Goal: Task Accomplishment & Management: Manage account settings

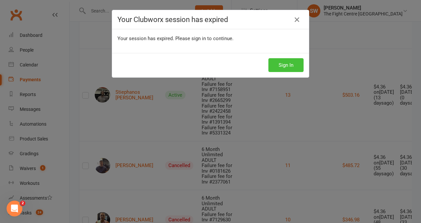
click at [276, 64] on button "Sign In" at bounding box center [285, 65] width 35 height 14
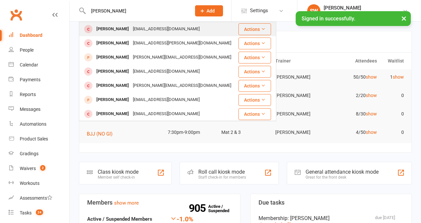
type input "[PERSON_NAME]"
click at [134, 24] on div "[EMAIL_ADDRESS][DOMAIN_NAME]" at bounding box center [166, 29] width 71 height 10
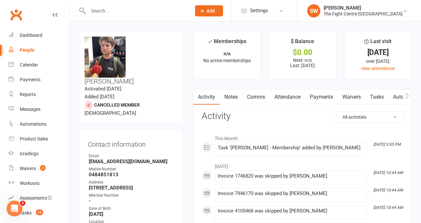
click at [234, 98] on link "Notes" at bounding box center [231, 96] width 23 height 15
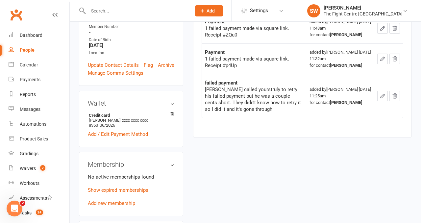
scroll to position [205, 0]
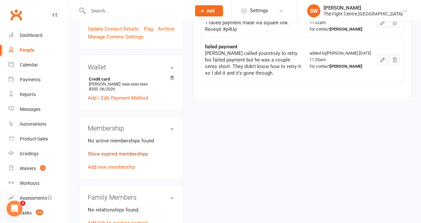
click at [134, 151] on link "Show expired memberships" at bounding box center [118, 154] width 60 height 6
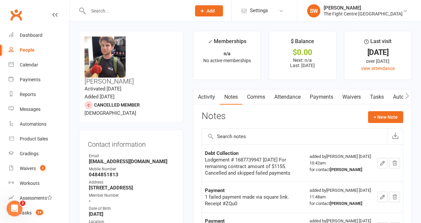
scroll to position [39, 0]
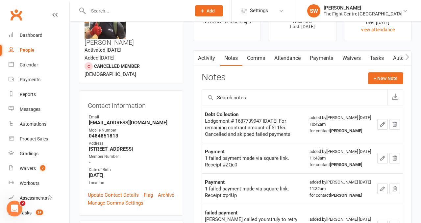
click at [209, 63] on link "Activity" at bounding box center [206, 58] width 26 height 15
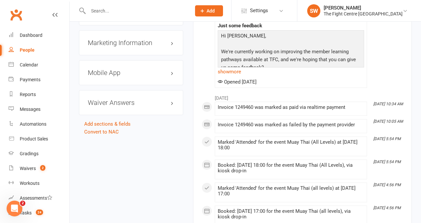
scroll to position [817, 0]
click at [231, 73] on link "show more" at bounding box center [291, 71] width 146 height 9
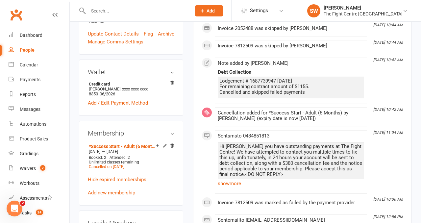
scroll to position [94, 0]
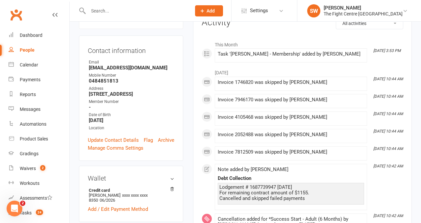
click at [107, 78] on strong "0484851813" at bounding box center [131, 81] width 85 height 6
copy strong "0484851813"
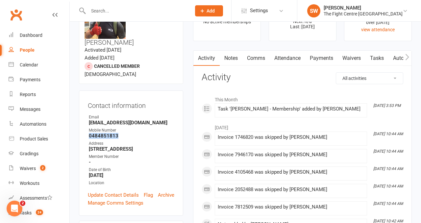
scroll to position [0, 0]
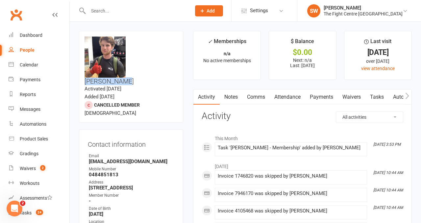
drag, startPoint x: 166, startPoint y: 41, endPoint x: 131, endPoint y: 40, distance: 35.2
click at [131, 40] on h3 "Brodie Lyell" at bounding box center [130, 60] width 93 height 48
copy h3 "Brodie Lyell"
click at [234, 97] on link "Notes" at bounding box center [231, 96] width 23 height 15
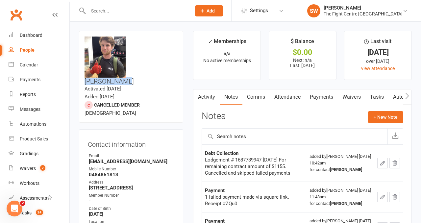
scroll to position [15, 0]
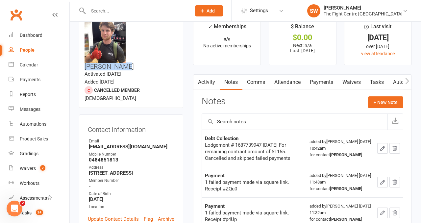
drag, startPoint x: 301, startPoint y: 159, endPoint x: 264, endPoint y: 150, distance: 37.6
click at [264, 150] on div "Lodgement # 1687739947 26 Jun 2023 For remaining contract amount of $1155. Canc…" at bounding box center [254, 152] width 98 height 20
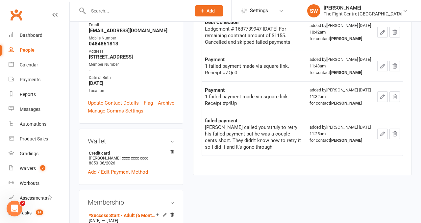
scroll to position [134, 0]
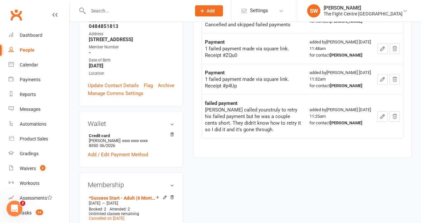
scroll to position [149, 0]
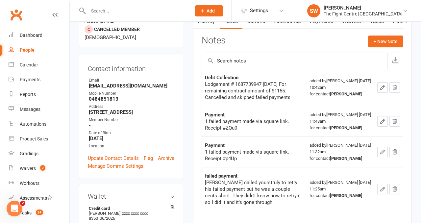
scroll to position [0, 0]
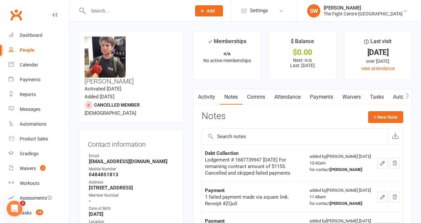
click at [320, 100] on link "Payments" at bounding box center [321, 96] width 33 height 15
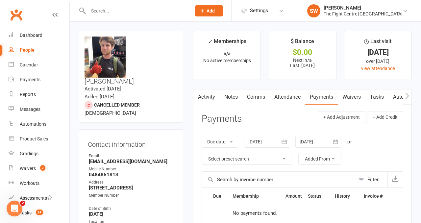
click at [269, 143] on div at bounding box center [267, 142] width 46 height 12
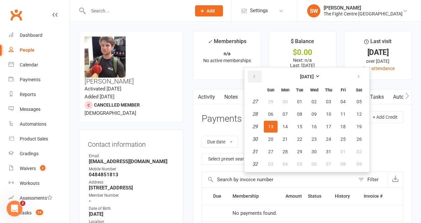
click at [255, 78] on icon "button" at bounding box center [254, 76] width 5 height 5
click at [251, 73] on button "button" at bounding box center [255, 77] width 14 height 12
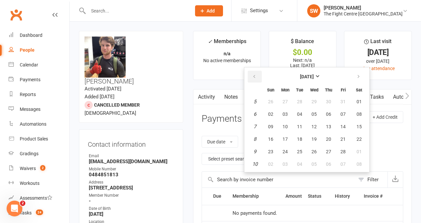
click at [251, 73] on button "button" at bounding box center [255, 77] width 14 height 12
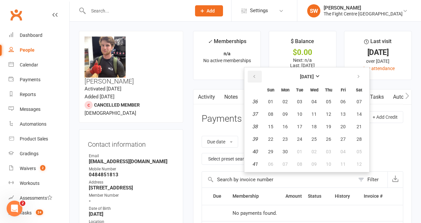
click at [251, 73] on button "button" at bounding box center [255, 77] width 14 height 12
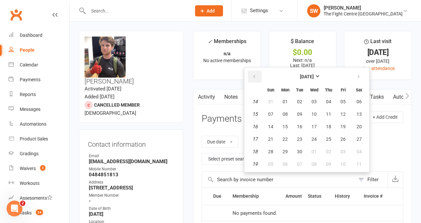
click at [251, 73] on button "button" at bounding box center [255, 77] width 14 height 12
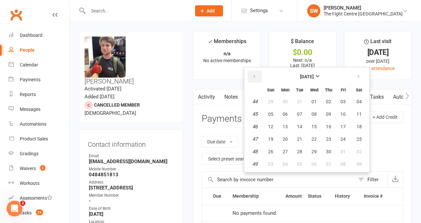
click at [251, 73] on button "button" at bounding box center [255, 77] width 14 height 12
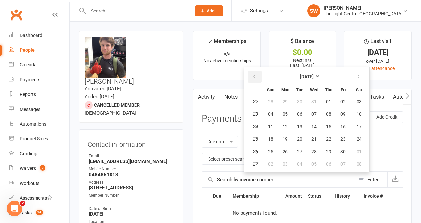
click at [251, 73] on button "button" at bounding box center [255, 77] width 14 height 12
click at [273, 116] on span "02" at bounding box center [270, 113] width 5 height 5
type input "02 Apr 2023"
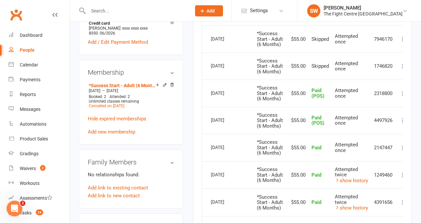
scroll to position [242, 0]
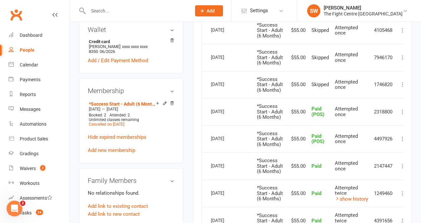
click at [192, 133] on main "✓ Memberships n/a No active memberships $ Balance $0.00 Next: n/a Last: 18 May …" at bounding box center [302, 72] width 228 height 567
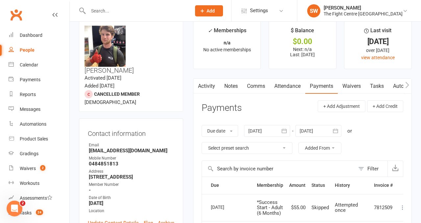
scroll to position [0, 0]
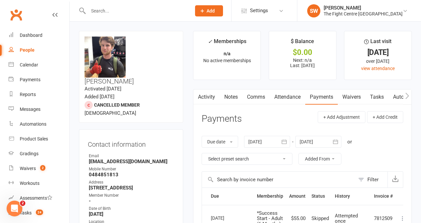
click at [104, 172] on strong "0484851813" at bounding box center [131, 175] width 85 height 6
copy strong "0484851813"
click at [224, 96] on link "Notes" at bounding box center [231, 96] width 23 height 15
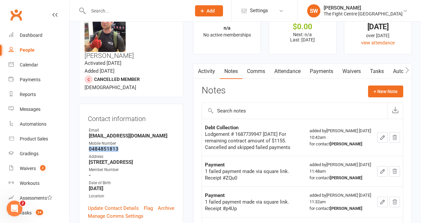
scroll to position [26, 0]
click at [299, 141] on div "Lodgement # 1687739947 26 Jun 2023 For remaining contract amount of $1155. Canc…" at bounding box center [254, 141] width 98 height 20
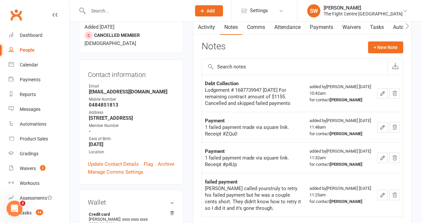
click at [302, 132] on div "1 failed payment made via square link. Receipt #ZQu0" at bounding box center [254, 130] width 98 height 13
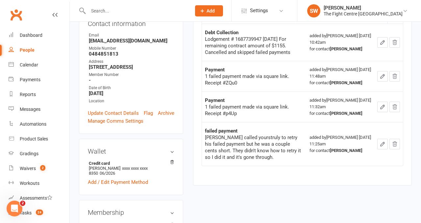
scroll to position [122, 0]
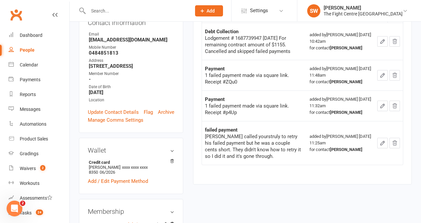
drag, startPoint x: 264, startPoint y: 160, endPoint x: 247, endPoint y: 157, distance: 17.3
click at [247, 157] on td "failed payment Brodie called yourstruly to retry his failed payment but he was …" at bounding box center [254, 143] width 104 height 44
click at [260, 157] on div "Brodie called yourstruly to retry his failed payment but he was a couple cents …" at bounding box center [254, 146] width 98 height 26
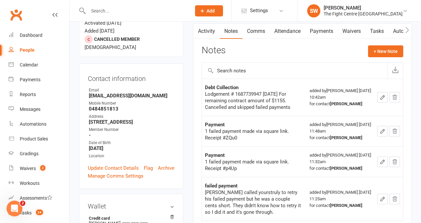
scroll to position [0, 0]
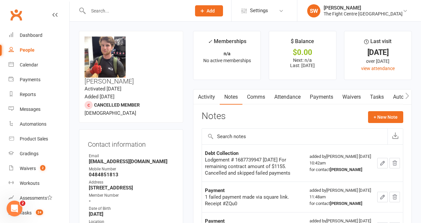
click at [212, 96] on link "Activity" at bounding box center [206, 96] width 26 height 15
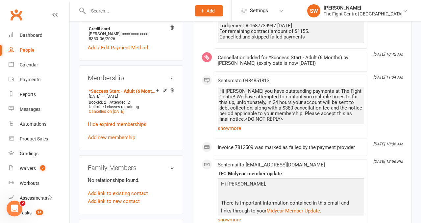
scroll to position [256, 0]
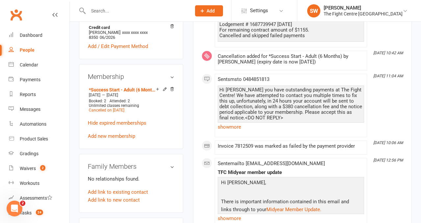
click at [188, 95] on main "✓ Memberships n/a No active memberships $ Balance $0.00 Next: n/a Last: 18 May …" at bounding box center [302, 222] width 228 height 896
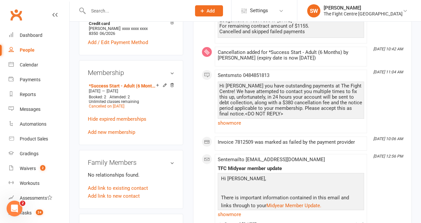
click at [189, 99] on main "✓ Memberships n/a No active memberships $ Balance $0.00 Next: n/a Last: 18 May …" at bounding box center [302, 219] width 228 height 896
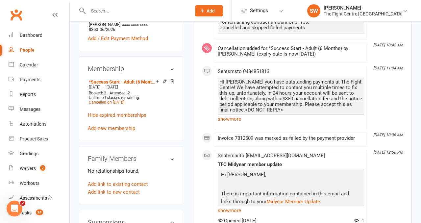
click at [192, 102] on main "✓ Memberships n/a No active memberships $ Balance $0.00 Next: n/a Last: 18 May …" at bounding box center [302, 215] width 228 height 896
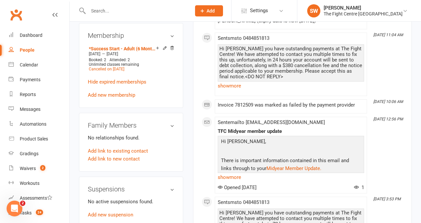
scroll to position [298, 0]
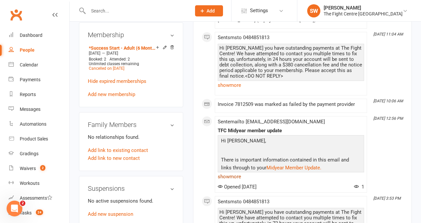
click at [228, 177] on link "show more" at bounding box center [291, 176] width 146 height 9
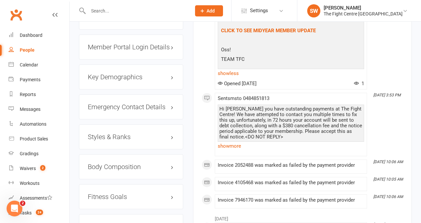
scroll to position [635, 0]
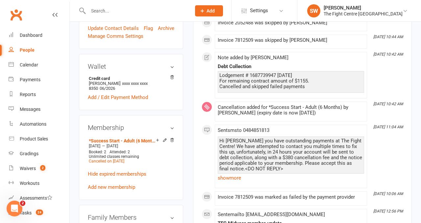
scroll to position [0, 0]
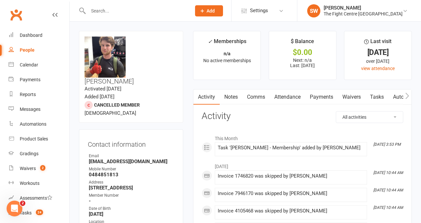
click at [326, 97] on link "Payments" at bounding box center [321, 96] width 33 height 15
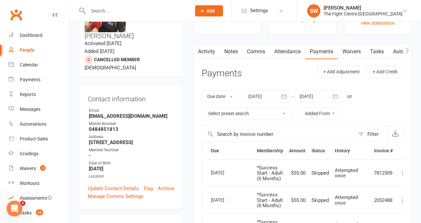
scroll to position [28, 0]
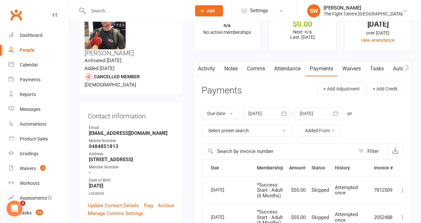
click at [205, 67] on link "Activity" at bounding box center [206, 68] width 26 height 15
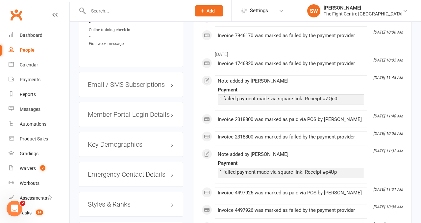
scroll to position [559, 0]
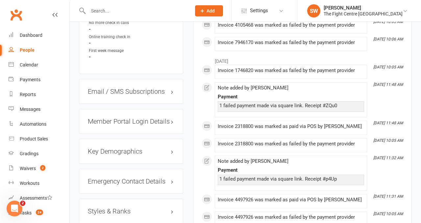
click at [375, 174] on div "May 2023 May 26, 10:05 AM Invoice 1746820 was marked as failed by the payment p…" at bounding box center [303, 200] width 202 height 292
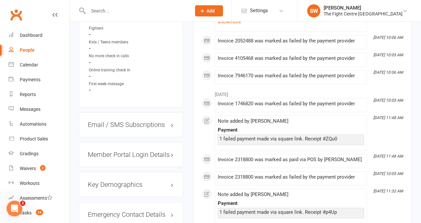
scroll to position [511, 0]
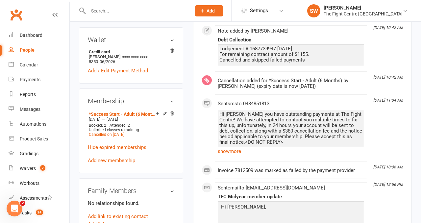
scroll to position [185, 0]
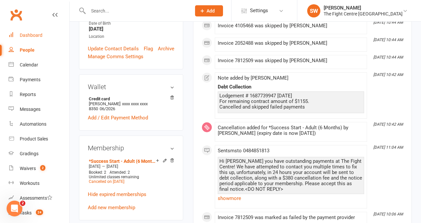
click at [45, 33] on link "Dashboard" at bounding box center [39, 35] width 61 height 15
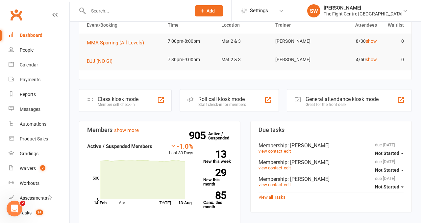
scroll to position [113, 0]
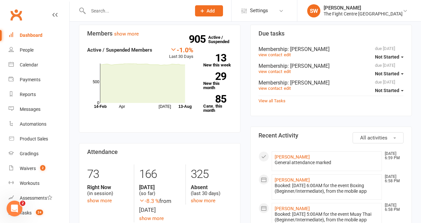
scroll to position [132, 0]
drag, startPoint x: 308, startPoint y: 48, endPoint x: 333, endPoint y: 48, distance: 25.3
click at [333, 48] on div "Membership : Owais Gurdezi" at bounding box center [330, 49] width 145 height 6
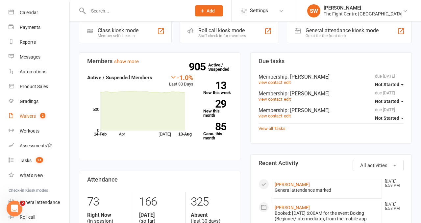
scroll to position [54, 0]
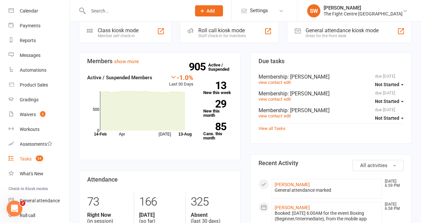
click at [30, 159] on div "Tasks" at bounding box center [26, 158] width 12 height 5
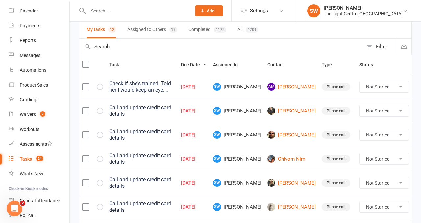
scroll to position [49, 0]
click at [88, 86] on label at bounding box center [85, 86] width 7 height 7
click at [88, 83] on input "checkbox" at bounding box center [85, 83] width 7 height 0
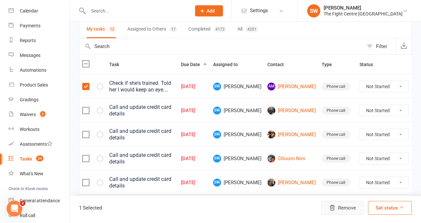
click at [345, 207] on button "Remove" at bounding box center [342, 208] width 42 height 14
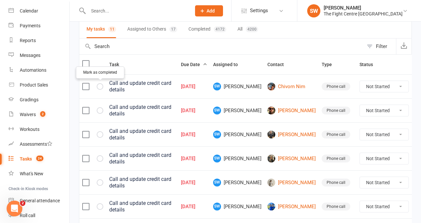
click at [102, 86] on button "button" at bounding box center [100, 86] width 7 height 7
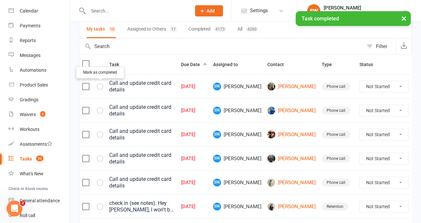
click at [0, 0] on icon "button" at bounding box center [0, 0] width 0 height 0
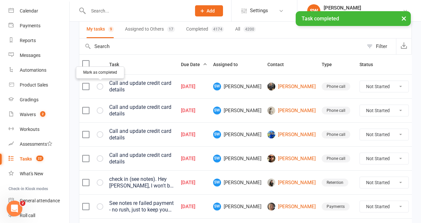
click at [0, 0] on icon "button" at bounding box center [0, 0] width 0 height 0
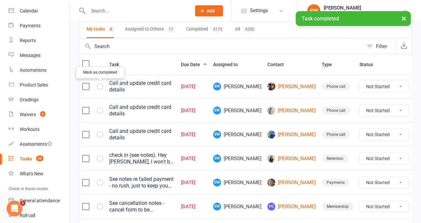
click at [0, 0] on icon "button" at bounding box center [0, 0] width 0 height 0
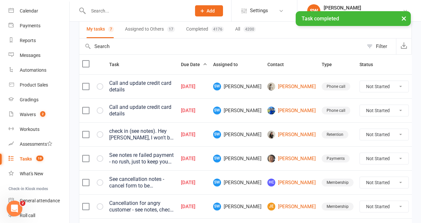
click at [0, 0] on icon "button" at bounding box center [0, 0] width 0 height 0
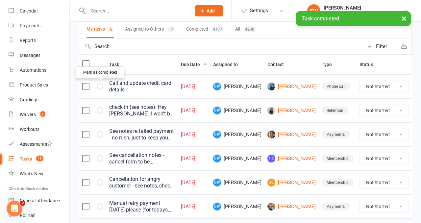
click at [0, 0] on icon "button" at bounding box center [0, 0] width 0 height 0
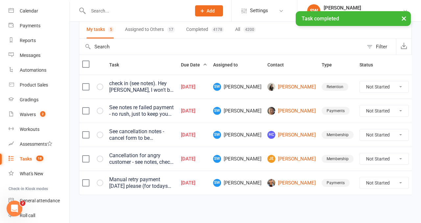
scroll to position [49, 0]
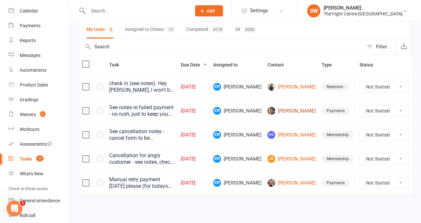
click at [283, 113] on link "[PERSON_NAME]" at bounding box center [291, 111] width 48 height 8
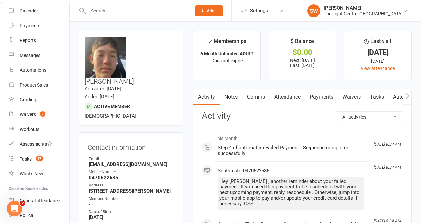
click at [232, 93] on link "Notes" at bounding box center [231, 96] width 23 height 15
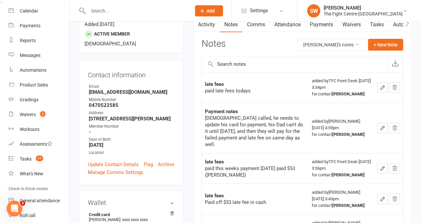
scroll to position [67, 0]
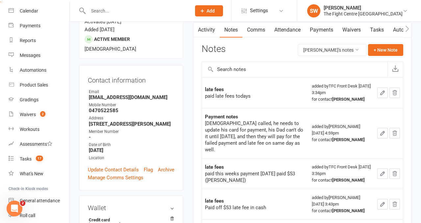
click at [306, 146] on td "Payment notes Muhammad called, he needs to update his card for payment, his Dad…" at bounding box center [255, 133] width 107 height 50
click at [306, 149] on td "Payment notes Muhammad called, he needs to update his card for payment, his Dad…" at bounding box center [255, 133] width 107 height 50
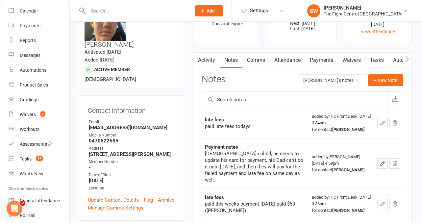
scroll to position [12, 0]
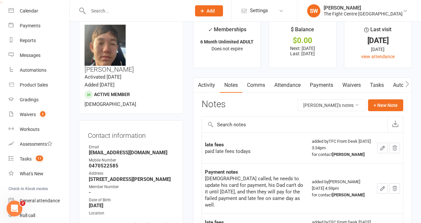
click at [324, 79] on link "Payments" at bounding box center [321, 85] width 33 height 15
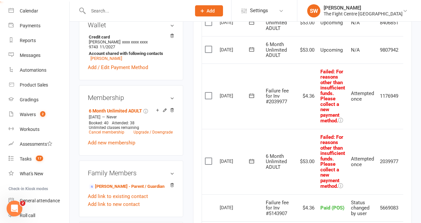
scroll to position [0, 13]
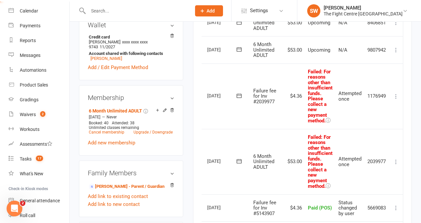
click at [396, 158] on icon at bounding box center [396, 161] width 7 height 7
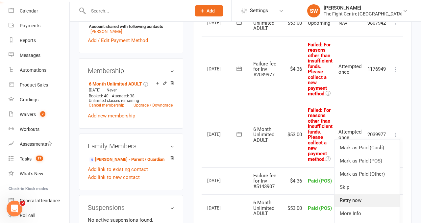
scroll to position [277, 0]
click at [366, 202] on link "Retry now" at bounding box center [366, 199] width 65 height 13
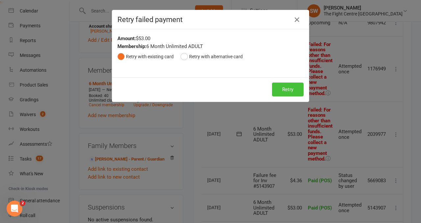
click at [295, 91] on button "Retry" at bounding box center [288, 90] width 32 height 14
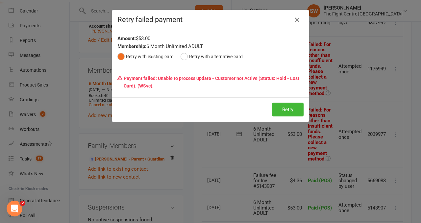
click at [294, 16] on icon "button" at bounding box center [297, 20] width 8 height 8
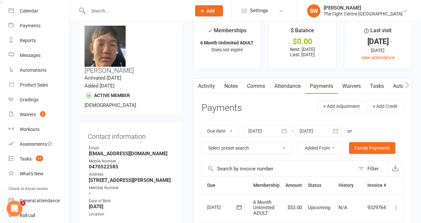
scroll to position [0, 0]
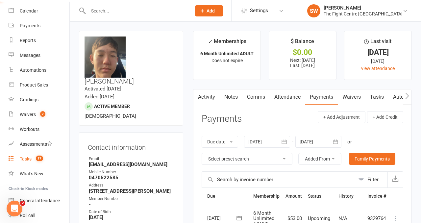
click at [34, 160] on count-badge "17" at bounding box center [38, 158] width 11 height 5
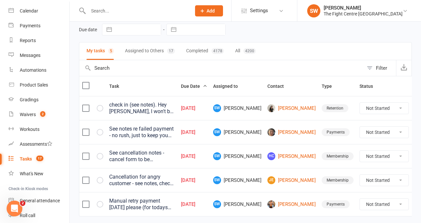
scroll to position [32, 0]
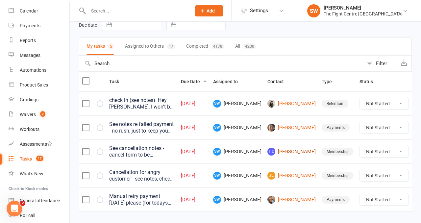
click at [283, 155] on link "HC Harrison Carter" at bounding box center [291, 152] width 48 height 8
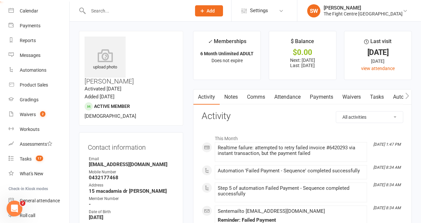
click at [235, 97] on link "Notes" at bounding box center [231, 96] width 23 height 15
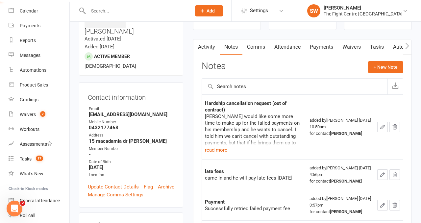
scroll to position [58, 0]
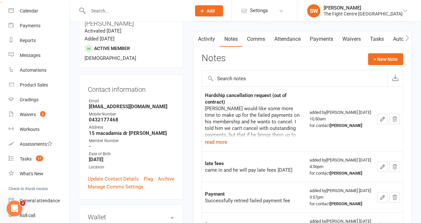
click at [216, 140] on button "read more" at bounding box center [216, 142] width 22 height 8
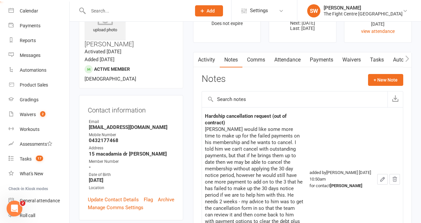
scroll to position [0, 0]
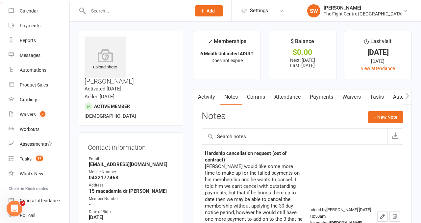
click at [322, 92] on link "Payments" at bounding box center [321, 96] width 33 height 15
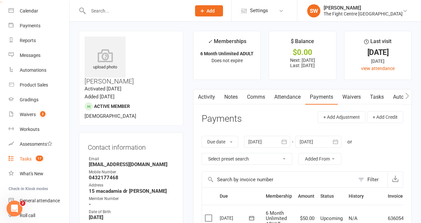
click at [39, 157] on span "17" at bounding box center [39, 159] width 7 height 6
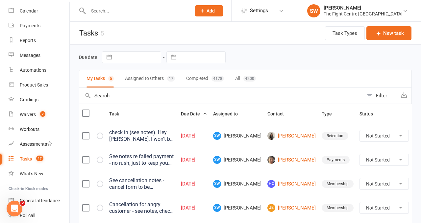
scroll to position [49, 0]
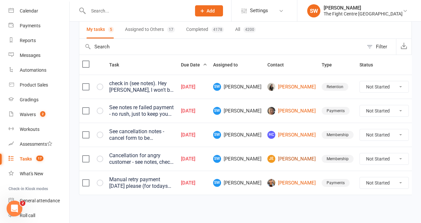
click at [284, 157] on link "JE James Edgley" at bounding box center [291, 159] width 48 height 8
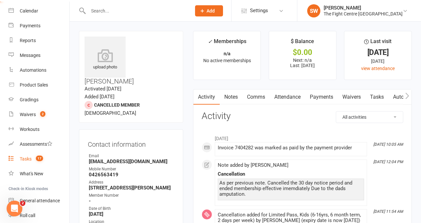
click at [38, 161] on link "Tasks 17" at bounding box center [39, 159] width 61 height 15
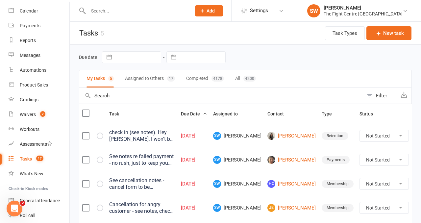
scroll to position [49, 0]
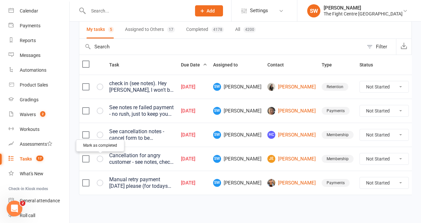
click at [0, 0] on icon "button" at bounding box center [0, 0] width 0 height 0
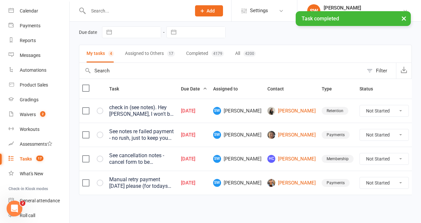
scroll to position [25, 0]
click at [287, 183] on link "[PERSON_NAME]" at bounding box center [291, 183] width 48 height 8
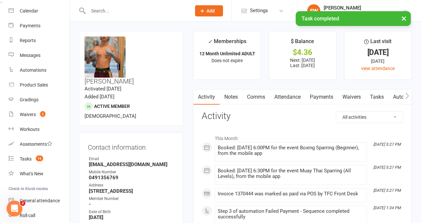
click at [321, 103] on link "Payments" at bounding box center [321, 96] width 33 height 15
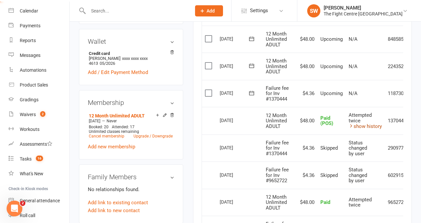
scroll to position [234, 0]
click at [371, 125] on link "show history" at bounding box center [365, 126] width 33 height 6
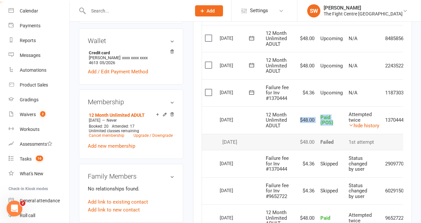
drag, startPoint x: 342, startPoint y: 123, endPoint x: 311, endPoint y: 115, distance: 31.7
click at [311, 115] on tr "Select this 13 Aug 2025 Jake Woodley 12 Month Unlimited ADULT $48.00 Paid (POS)…" at bounding box center [311, 120] width 219 height 28
click at [311, 115] on td "$48.00" at bounding box center [306, 120] width 22 height 28
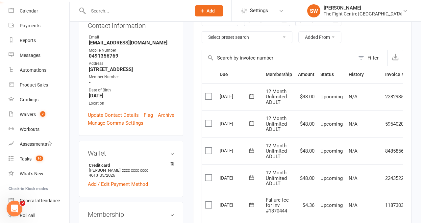
scroll to position [0, 0]
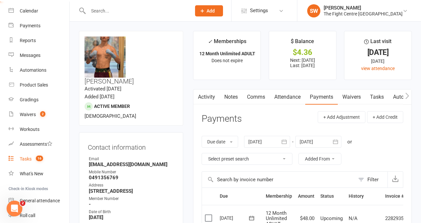
click at [34, 158] on count-badge "16" at bounding box center [38, 158] width 11 height 5
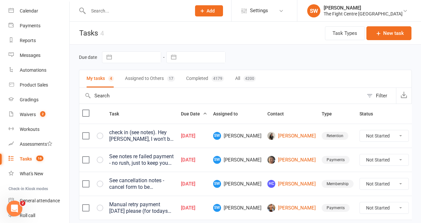
scroll to position [25, 0]
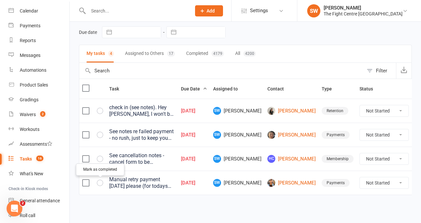
click at [0, 0] on icon "button" at bounding box center [0, 0] width 0 height 0
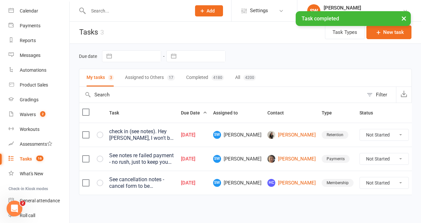
scroll to position [1, 0]
click at [278, 183] on link "HC Harrison Carter" at bounding box center [291, 183] width 48 height 8
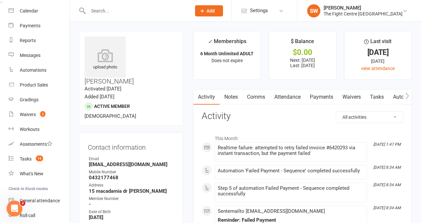
click at [228, 94] on link "Notes" at bounding box center [231, 96] width 23 height 15
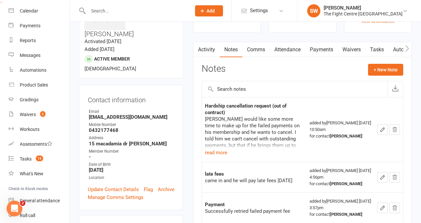
scroll to position [52, 0]
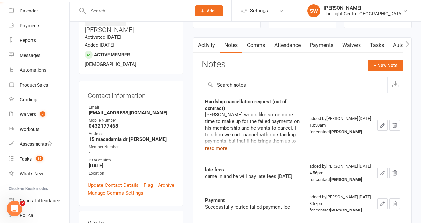
click at [218, 149] on button "read more" at bounding box center [216, 148] width 22 height 8
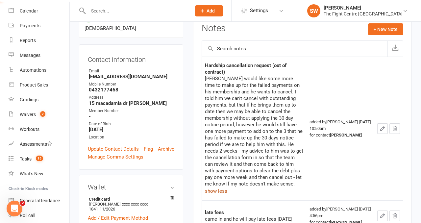
scroll to position [0, 0]
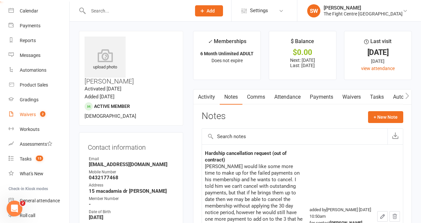
click at [41, 117] on link "Waivers 2" at bounding box center [39, 114] width 61 height 15
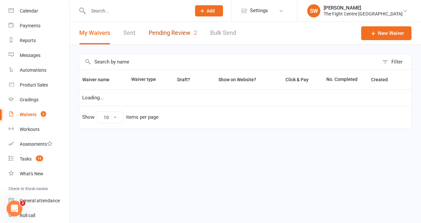
click at [188, 39] on link "Pending Review 2" at bounding box center [173, 33] width 48 height 23
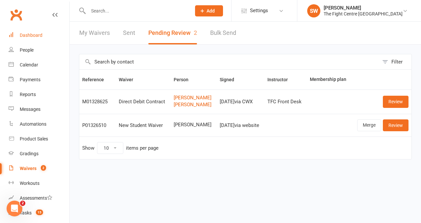
click at [38, 34] on div "Dashboard" at bounding box center [31, 35] width 23 height 5
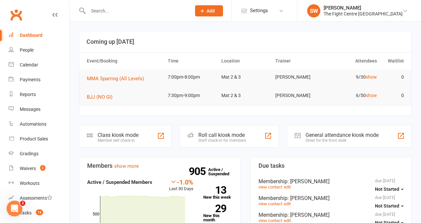
click at [114, 10] on input "text" at bounding box center [136, 10] width 100 height 9
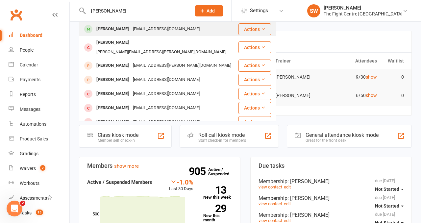
type input "shaun morrison"
click at [145, 29] on div "morrisonshaun01@gmail.com" at bounding box center [166, 29] width 71 height 10
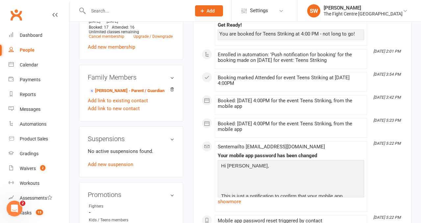
scroll to position [333, 0]
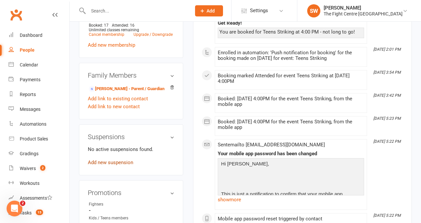
click at [106, 159] on link "Add new suspension" at bounding box center [110, 162] width 45 height 6
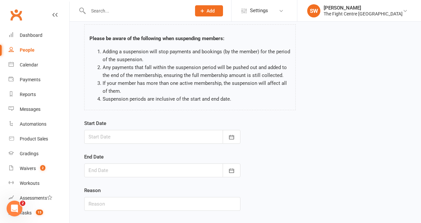
scroll to position [34, 0]
click at [116, 135] on div at bounding box center [162, 137] width 156 height 14
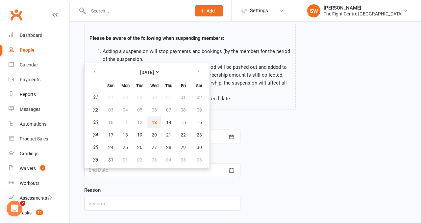
click at [154, 122] on span "13" at bounding box center [154, 122] width 5 height 5
type input "13 Aug 2025"
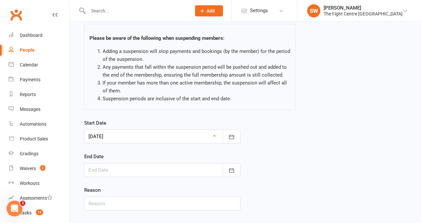
click at [140, 170] on div at bounding box center [162, 170] width 156 height 14
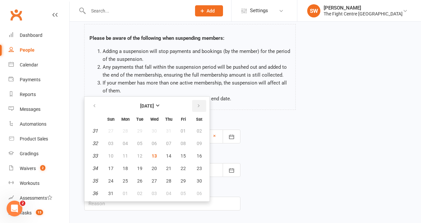
click at [197, 110] on button "button" at bounding box center [199, 106] width 14 height 12
click at [153, 146] on button "10" at bounding box center [154, 143] width 14 height 12
type input "10 Sep 2025"
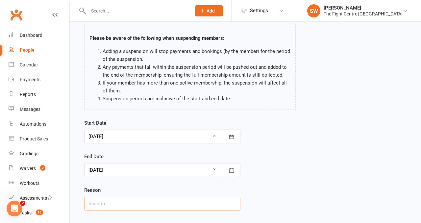
click at [149, 202] on input "text" at bounding box center [162, 204] width 156 height 14
type input "hyperextended knee"
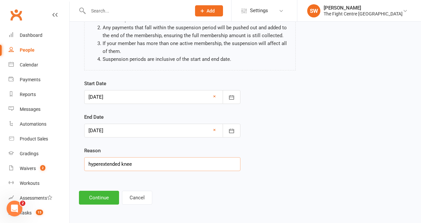
scroll to position [74, 0]
click at [98, 198] on button "Continue" at bounding box center [99, 197] width 40 height 14
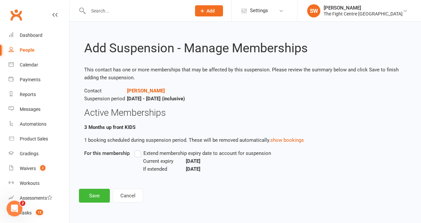
click at [136, 154] on label "Extend membership expiry date to account for suspension" at bounding box center [202, 153] width 136 height 8
click at [136, 149] on input "Extend membership expiry date to account for suspension" at bounding box center [136, 149] width 4 height 0
click at [99, 195] on button "Save" at bounding box center [94, 196] width 31 height 14
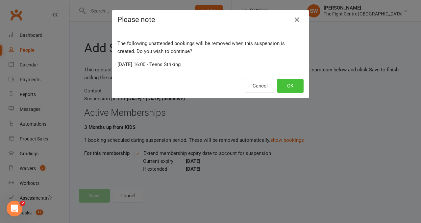
click at [289, 88] on button "OK" at bounding box center [290, 86] width 27 height 14
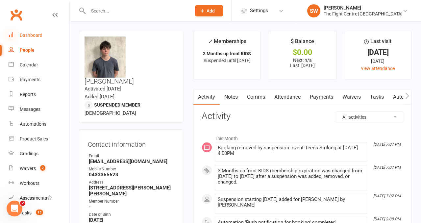
click at [13, 34] on icon at bounding box center [11, 34] width 5 height 5
